Goal: Find specific fact: Find specific fact

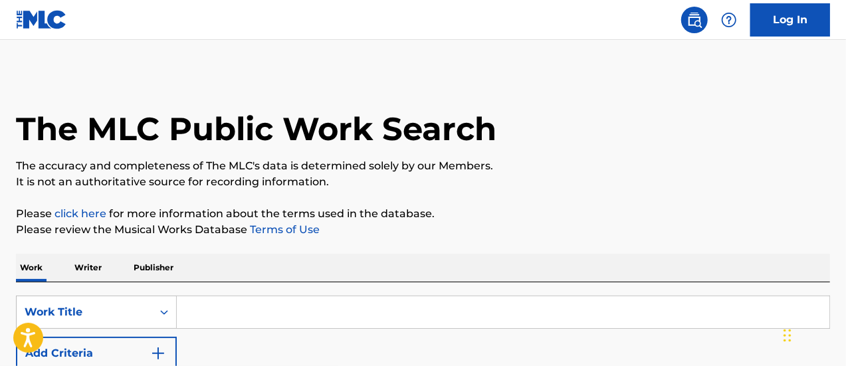
click at [330, 303] on input "Search Form" at bounding box center [503, 313] width 653 height 32
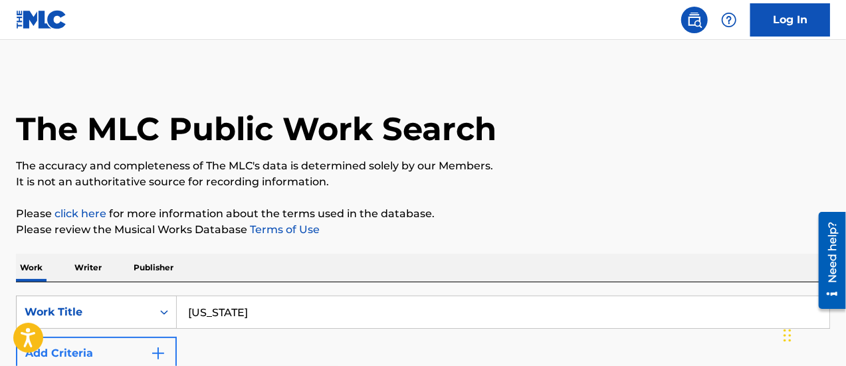
type input "[US_STATE]"
click at [162, 344] on button "Add Criteria" at bounding box center [96, 353] width 161 height 33
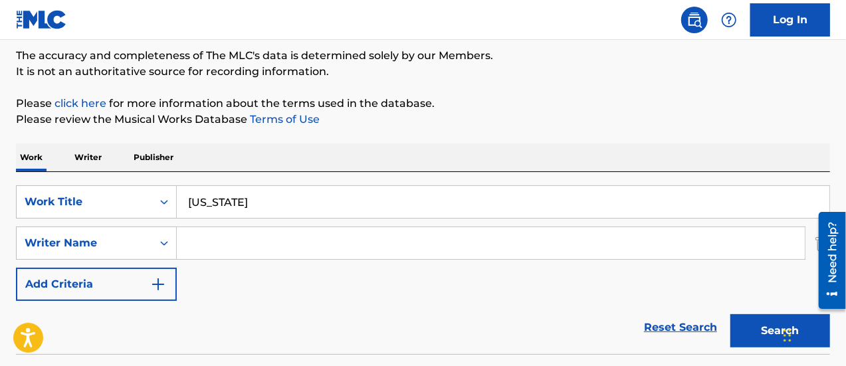
click at [232, 236] on input "Search Form" at bounding box center [491, 243] width 628 height 32
paste input "[PERSON_NAME]"
type input "[PERSON_NAME]"
click at [731, 314] on button "Search" at bounding box center [781, 330] width 100 height 33
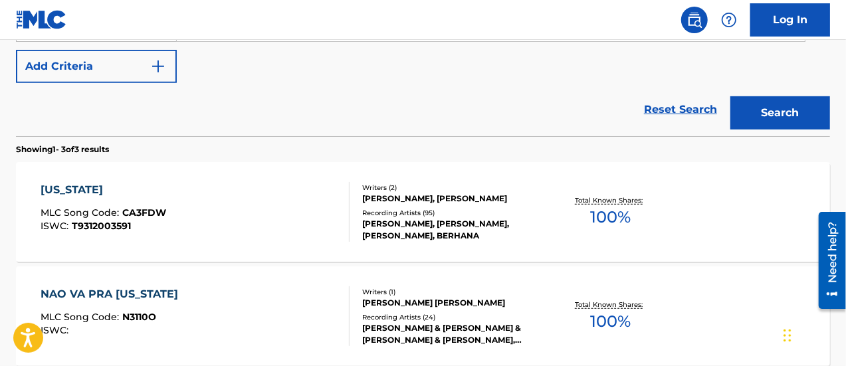
scroll to position [332, 0]
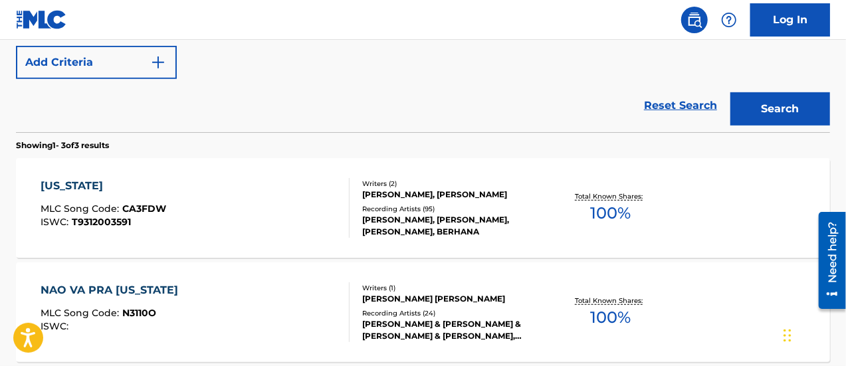
click at [299, 228] on div "[US_STATE] MLC Song Code : CA3FDW ISWC : T9312003591" at bounding box center [196, 208] width 310 height 60
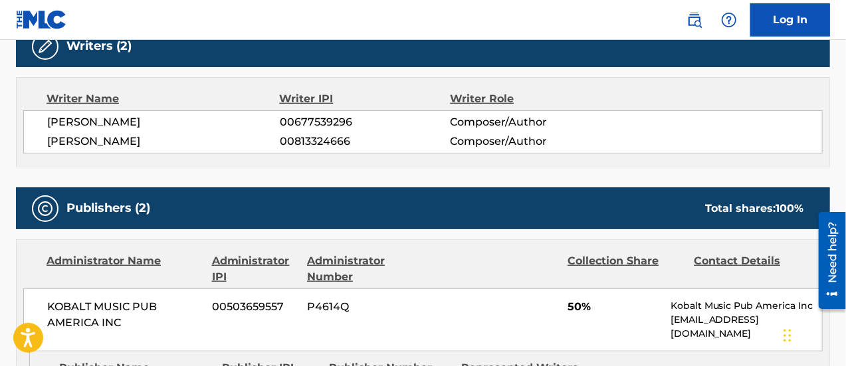
scroll to position [554, 0]
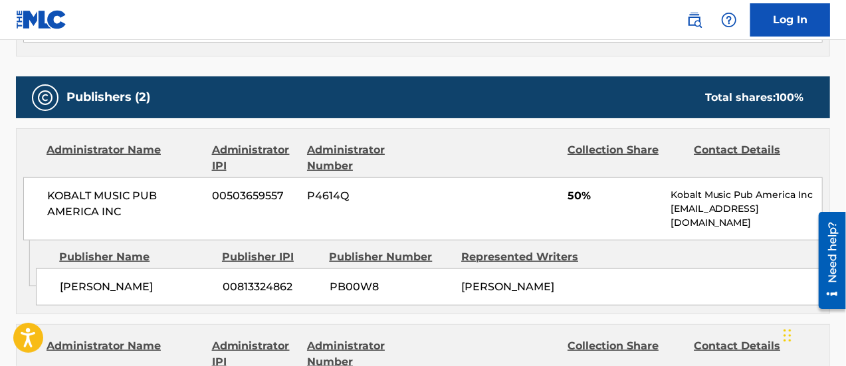
click at [526, 283] on span "[PERSON_NAME]" at bounding box center [507, 287] width 93 height 13
copy span "[PERSON_NAME]"
